Goal: Find specific page/section: Find specific page/section

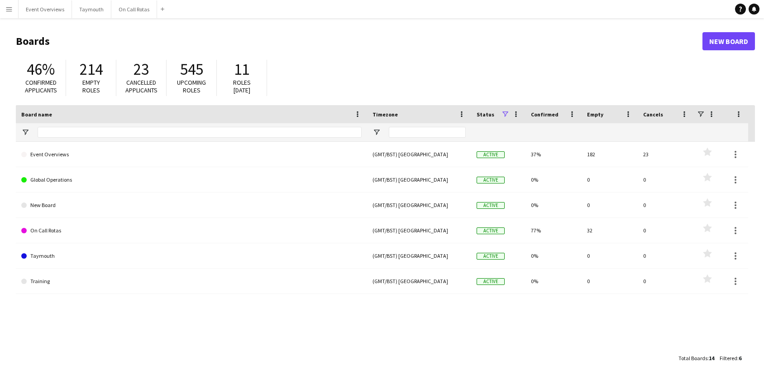
click at [4, 10] on button "Menu" at bounding box center [9, 9] width 18 height 18
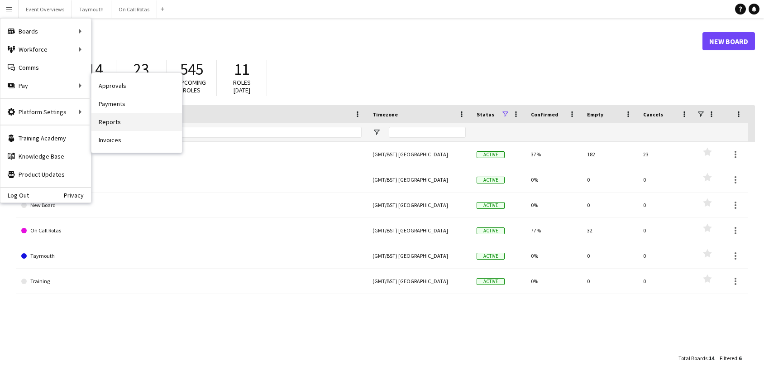
click at [155, 125] on link "Reports" at bounding box center [136, 122] width 91 height 18
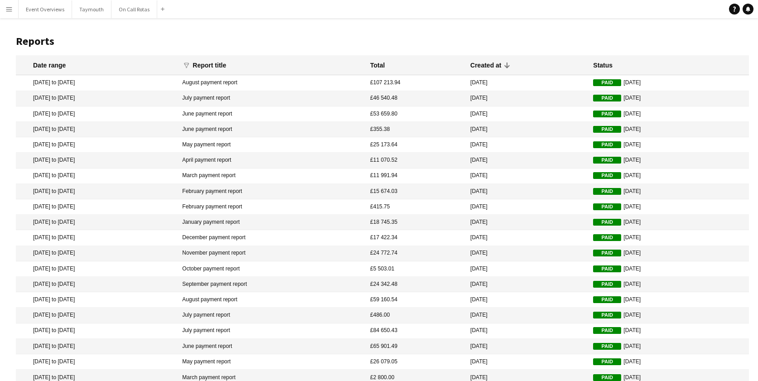
click at [15, 7] on button "Menu" at bounding box center [9, 9] width 18 height 18
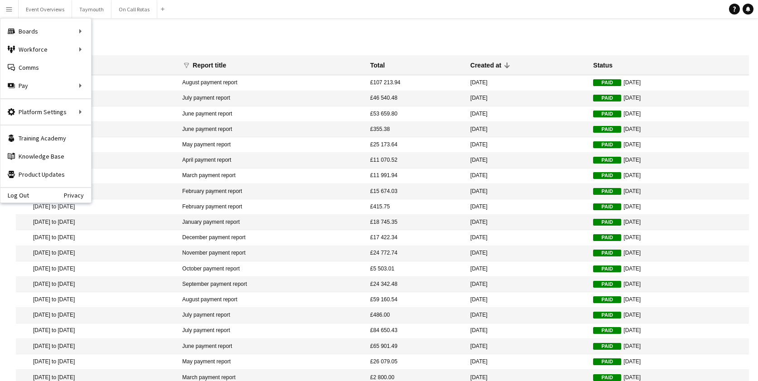
click at [299, 39] on h1 "Reports" at bounding box center [382, 41] width 733 height 14
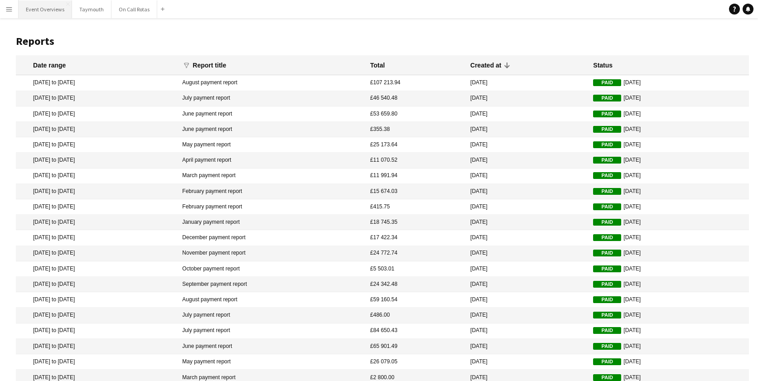
click at [26, 10] on button "Event Overviews Close" at bounding box center [45, 9] width 53 height 18
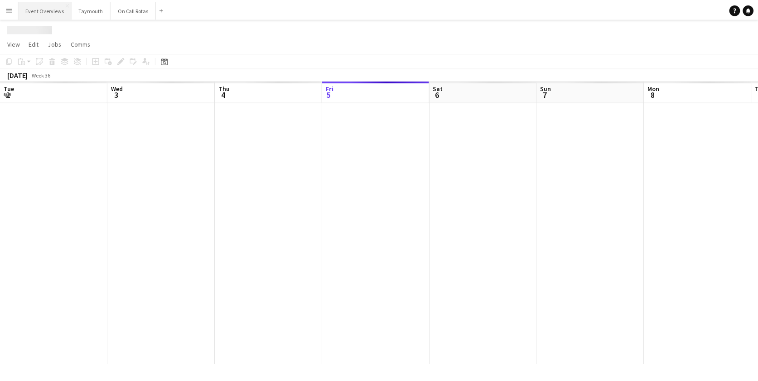
scroll to position [0, 216]
